Goal: Transaction & Acquisition: Purchase product/service

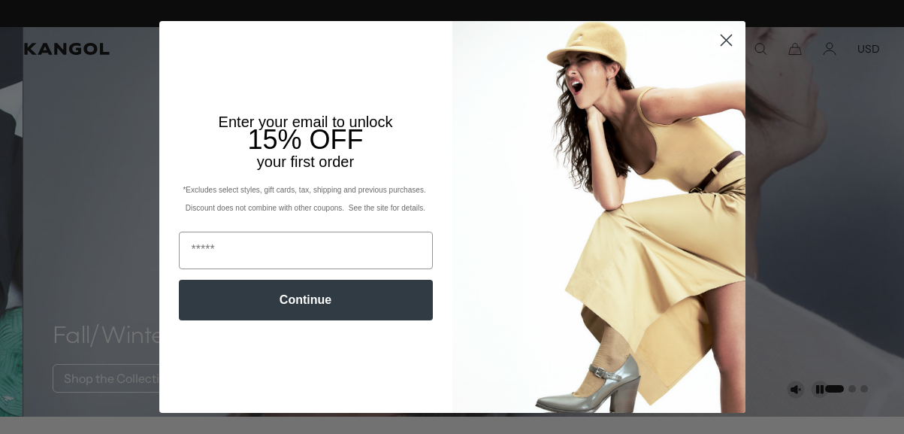
scroll to position [0, 310]
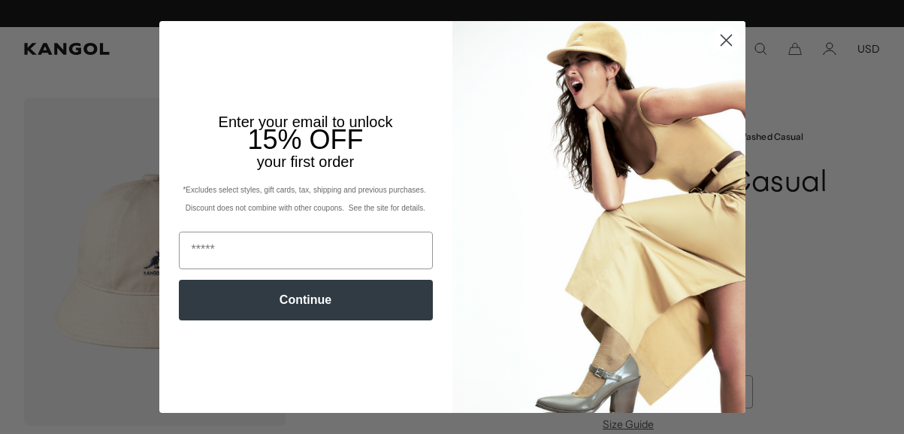
scroll to position [0, 310]
